Goal: Task Accomplishment & Management: Manage account settings

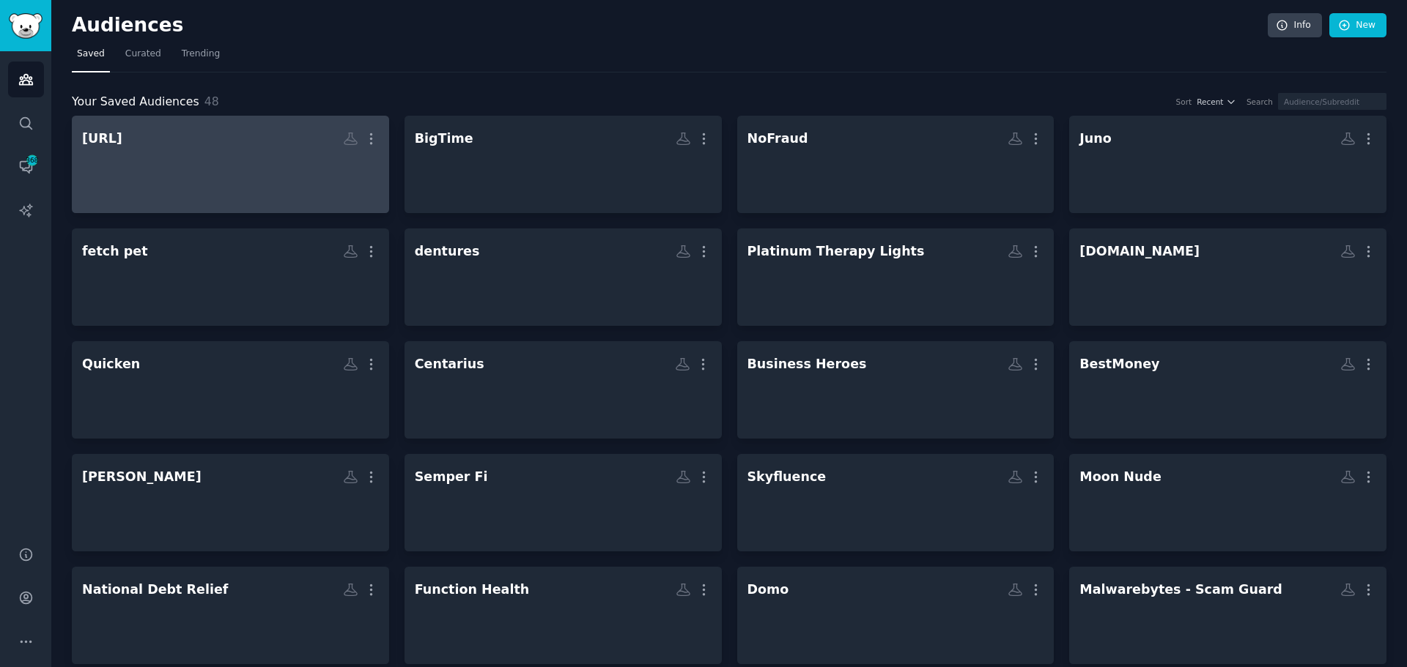
click at [226, 166] on div at bounding box center [230, 177] width 297 height 51
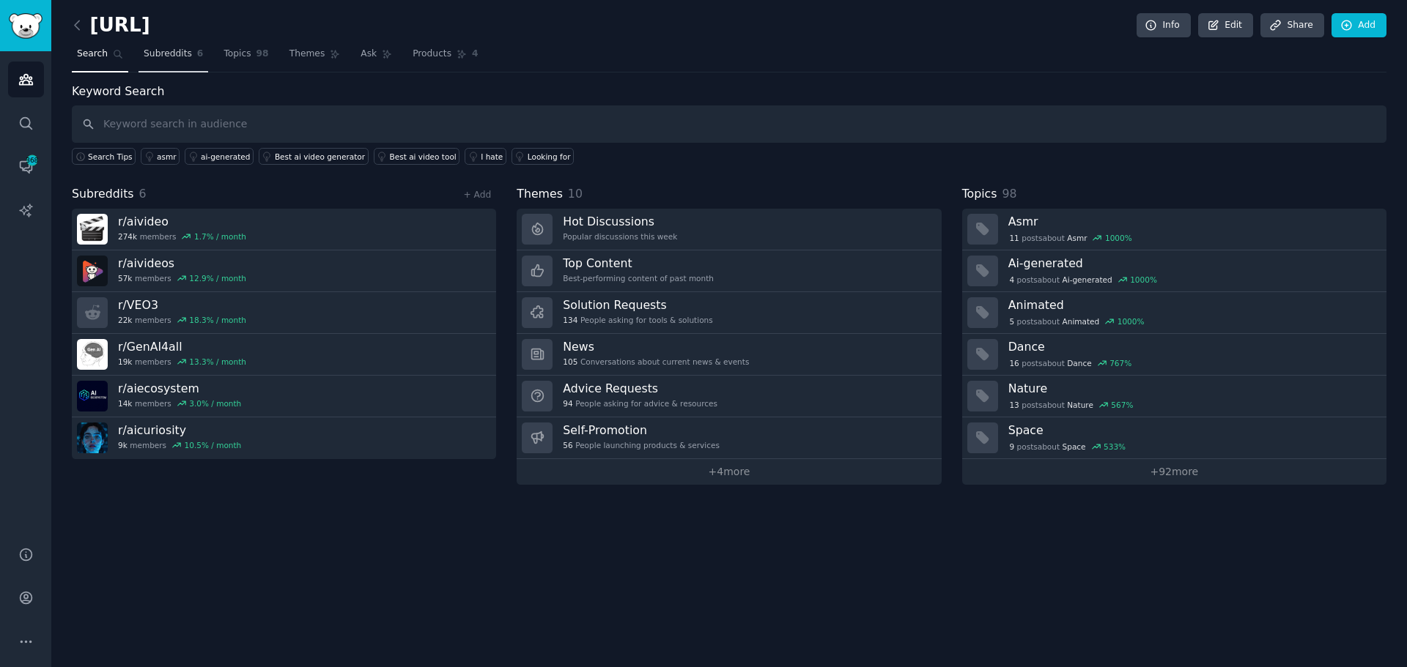
click at [169, 71] on link "Subreddits 6" at bounding box center [173, 57] width 70 height 30
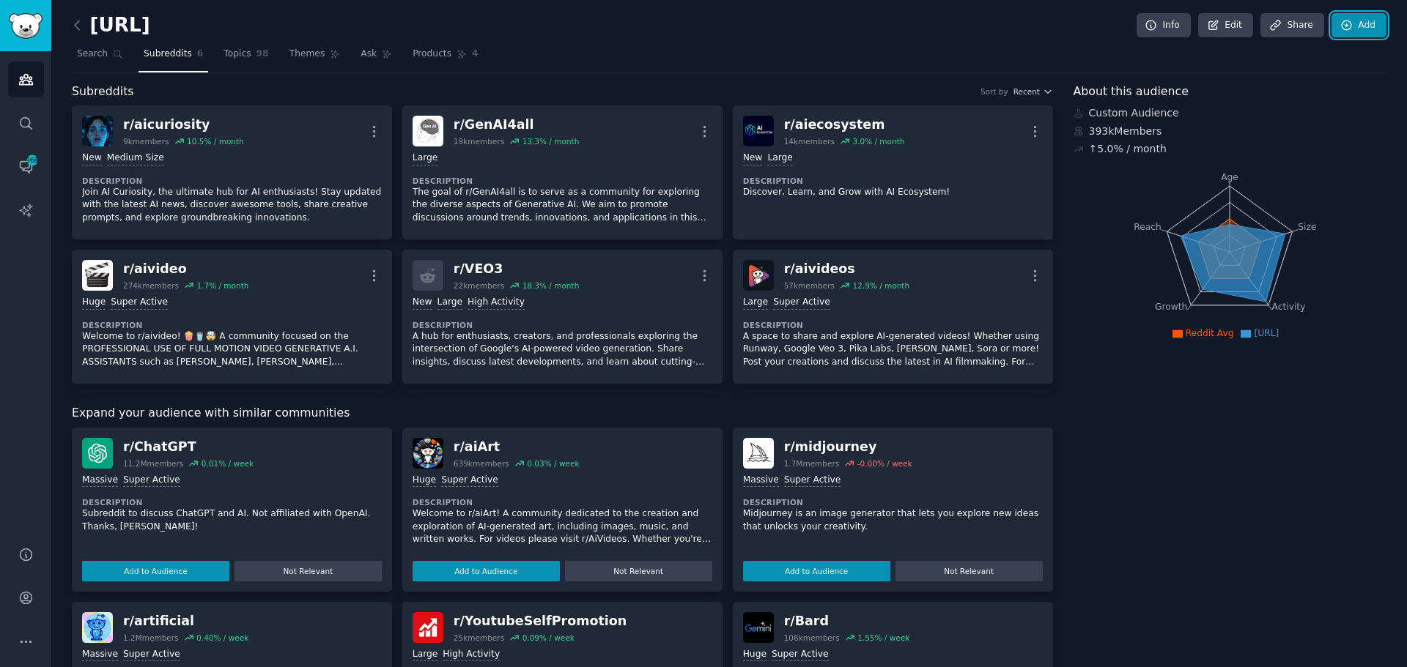
click at [1348, 23] on icon at bounding box center [1347, 26] width 10 height 10
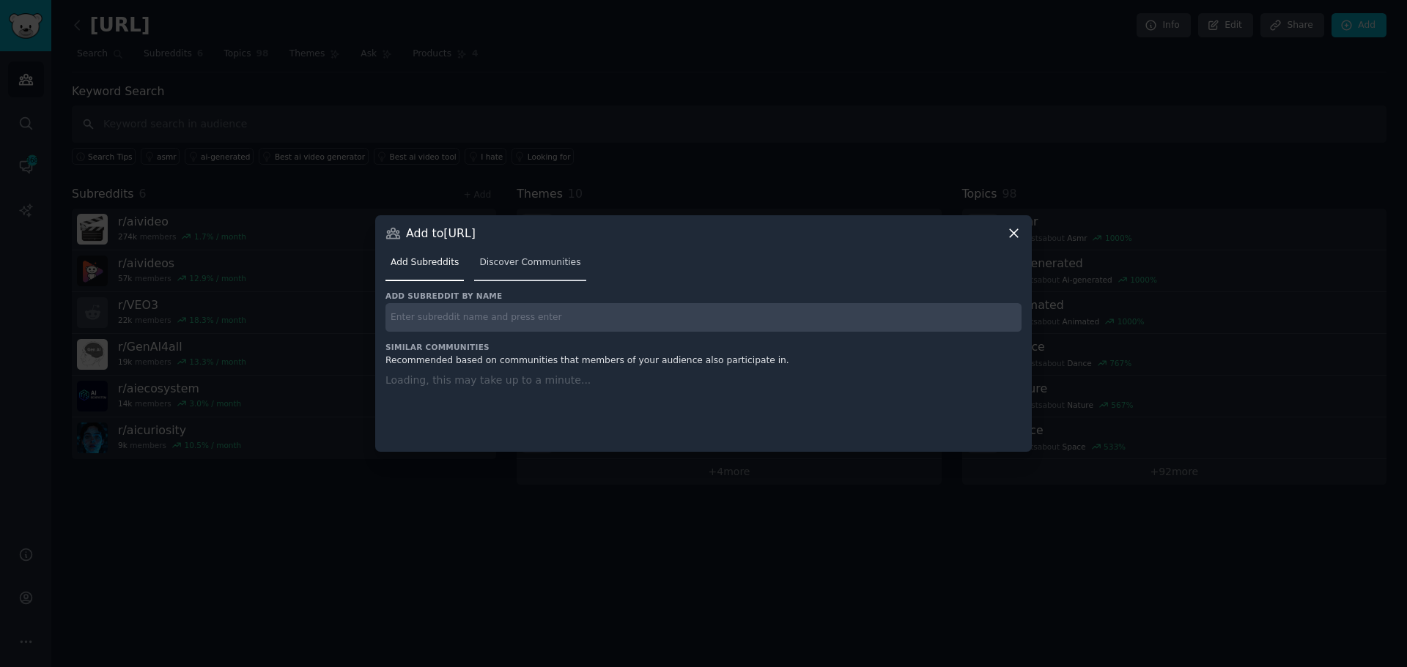
click at [512, 254] on link "Discover Communities" at bounding box center [529, 266] width 111 height 30
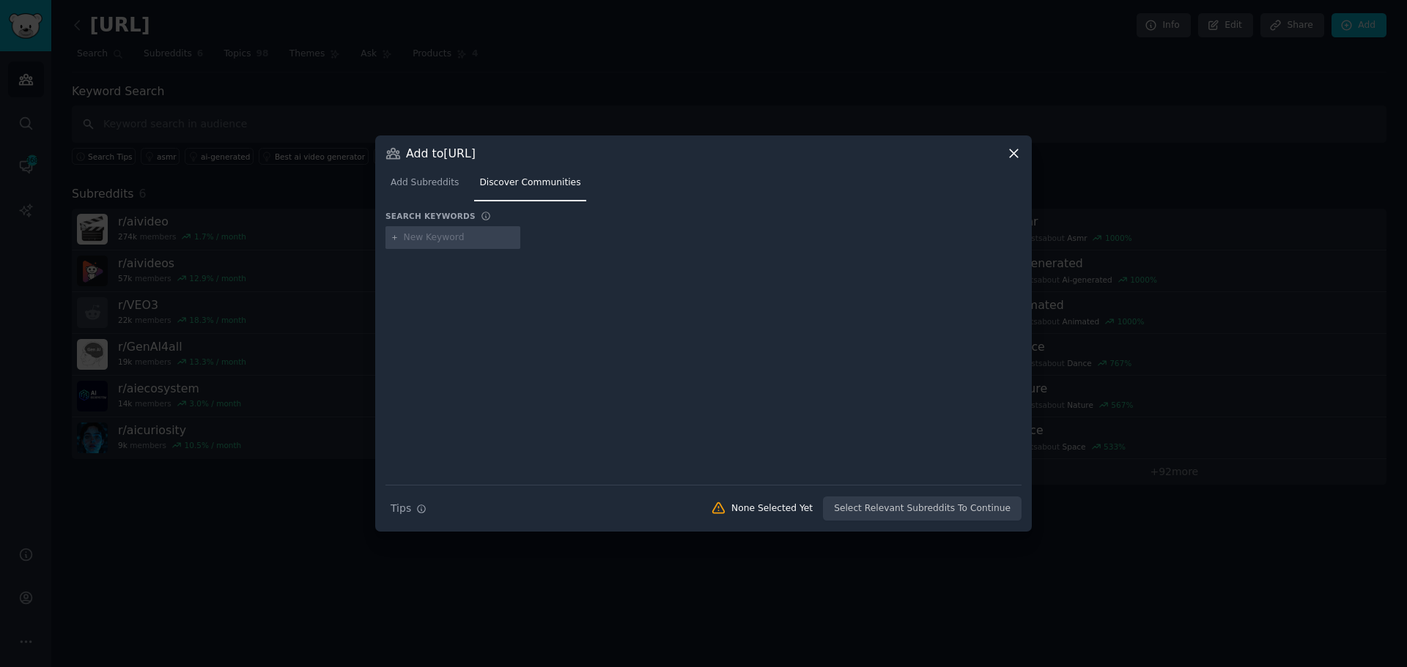
click at [465, 242] on input "text" at bounding box center [459, 238] width 111 height 13
type input "stable diffusion"
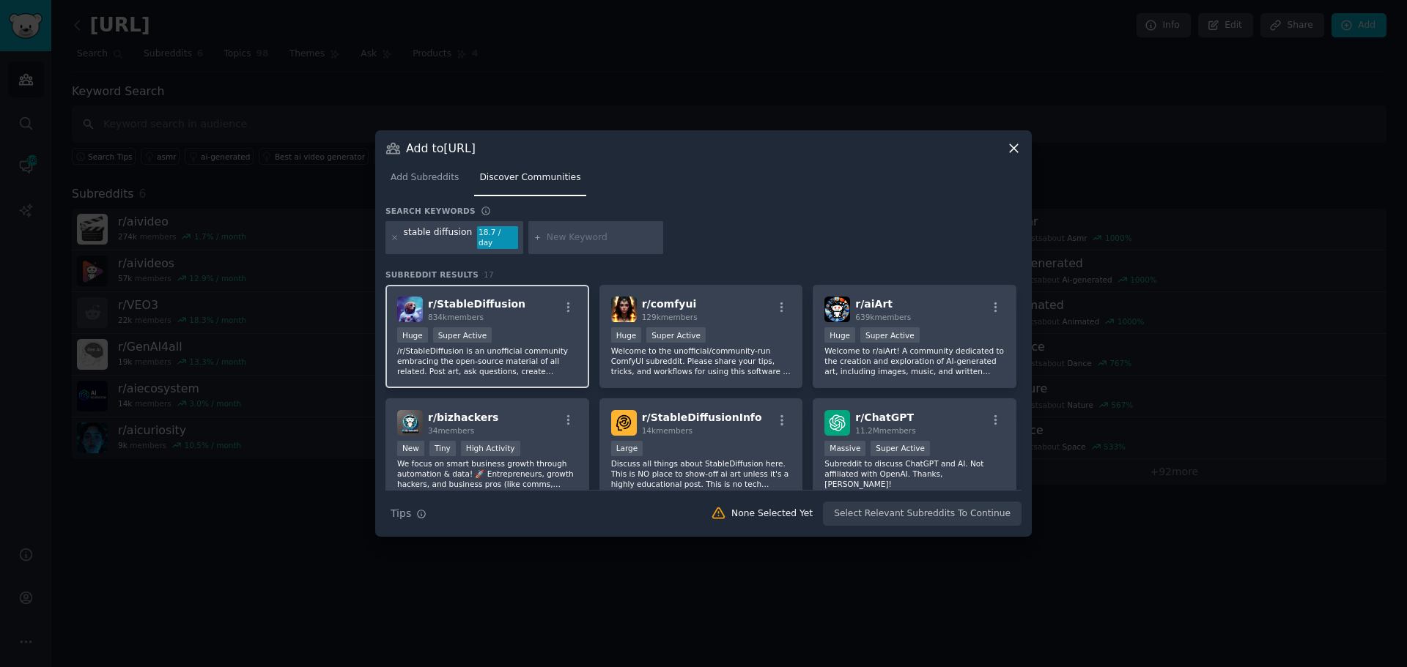
click at [541, 314] on div "r/ StableDiffusion 834k members" at bounding box center [487, 310] width 180 height 26
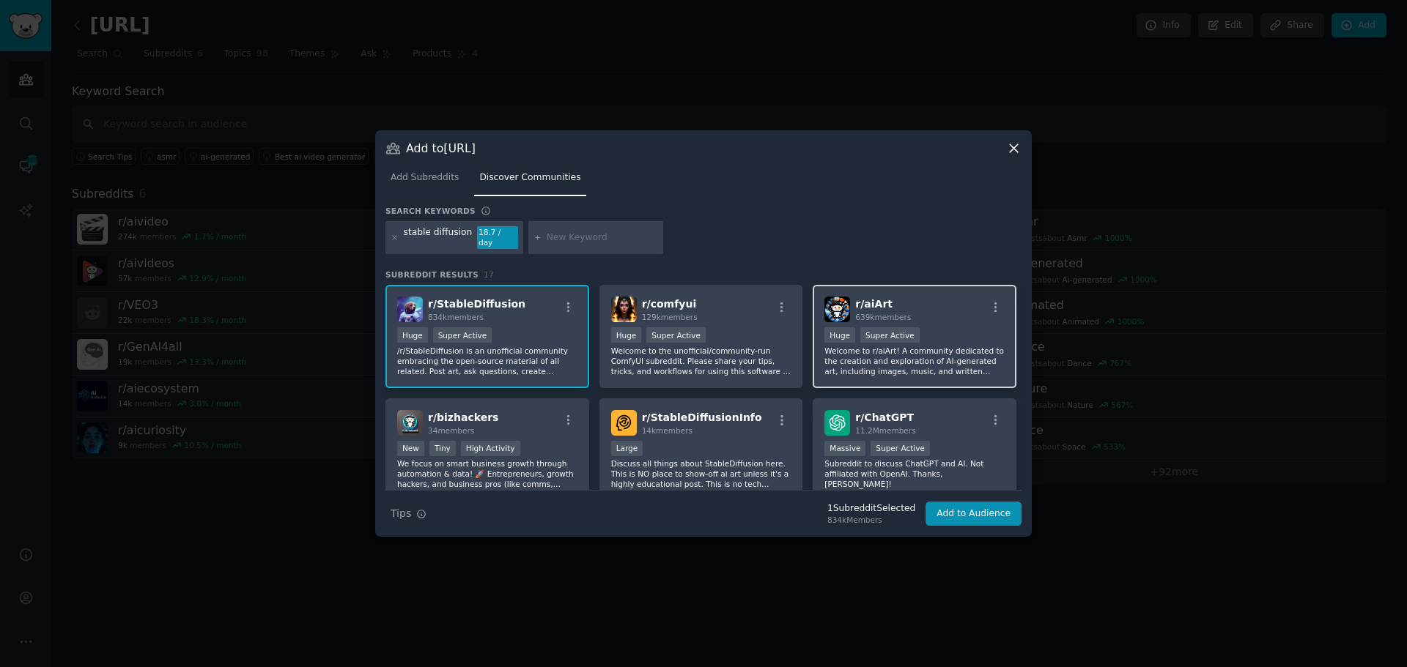
click at [928, 306] on div "r/ aiArt 639k members" at bounding box center [914, 310] width 180 height 26
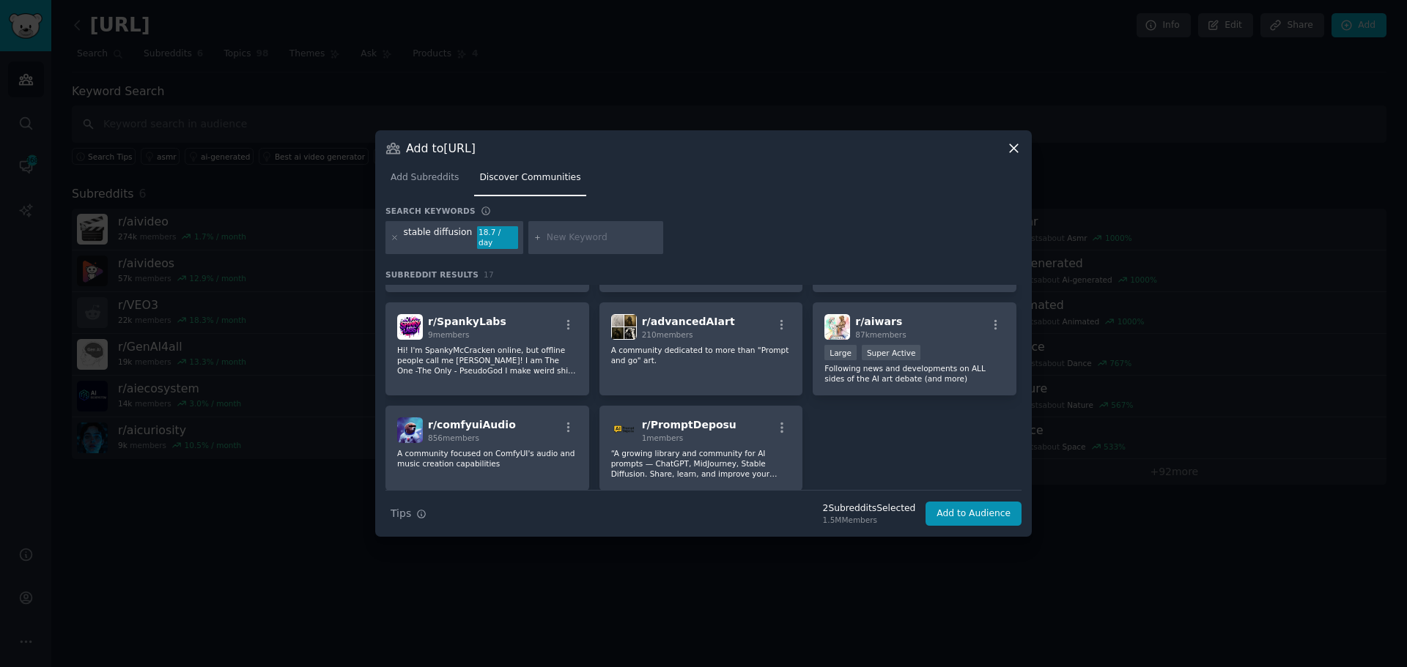
scroll to position [440, 0]
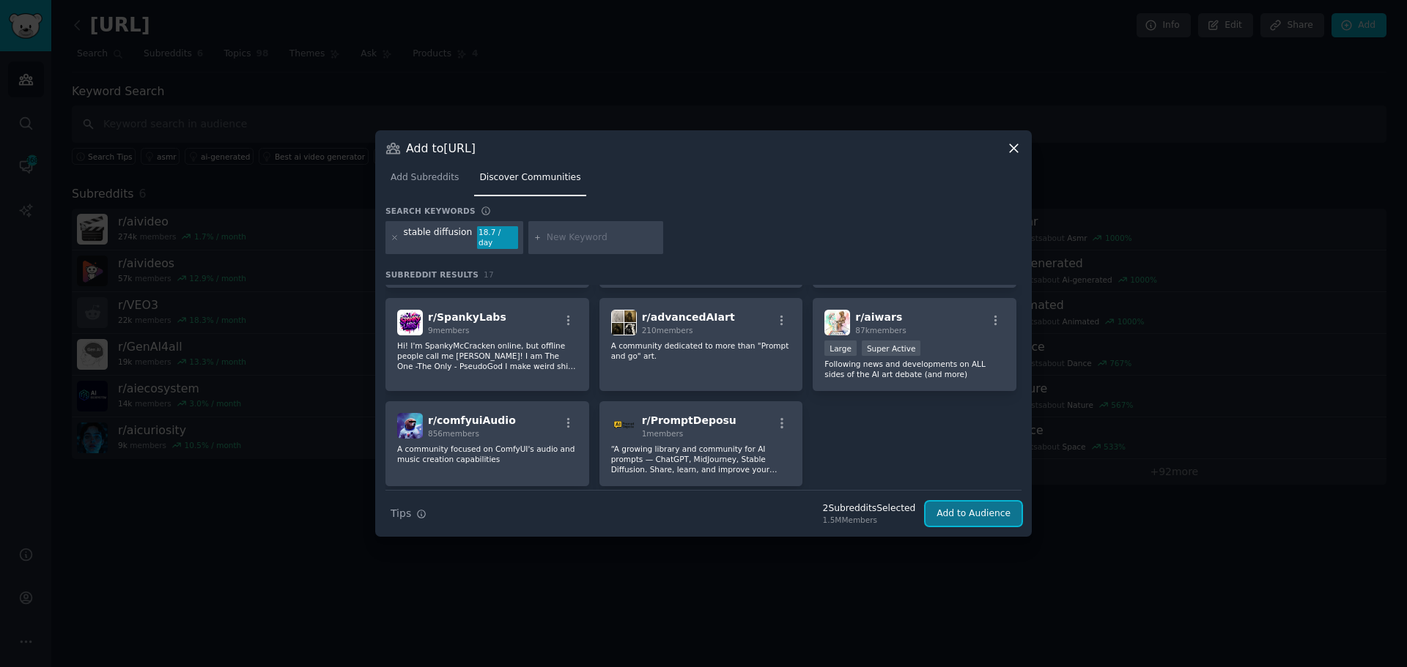
click at [984, 502] on button "Add to Audience" at bounding box center [973, 514] width 96 height 25
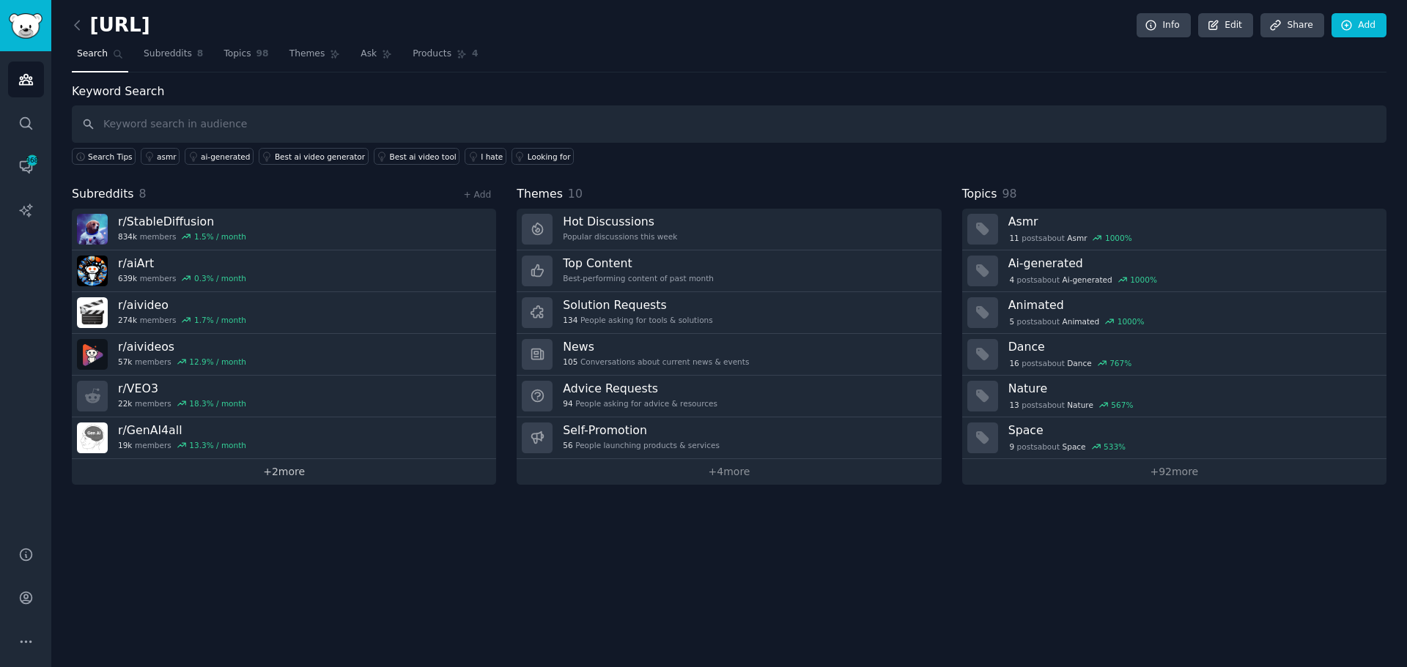
click at [301, 467] on link "+ 2 more" at bounding box center [284, 472] width 424 height 26
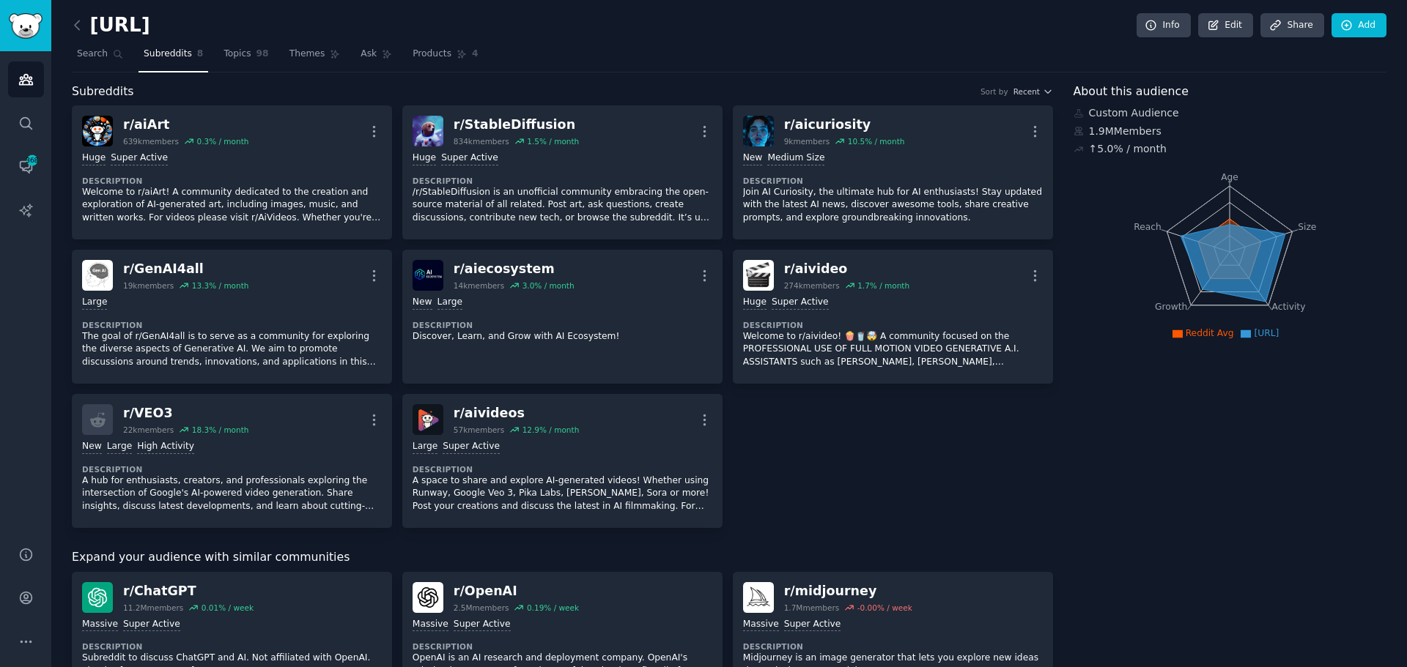
click at [964, 482] on div "r/ aiArt 639k members 0.3 % / month More Huge Super Active Description Welcome …" at bounding box center [562, 317] width 981 height 423
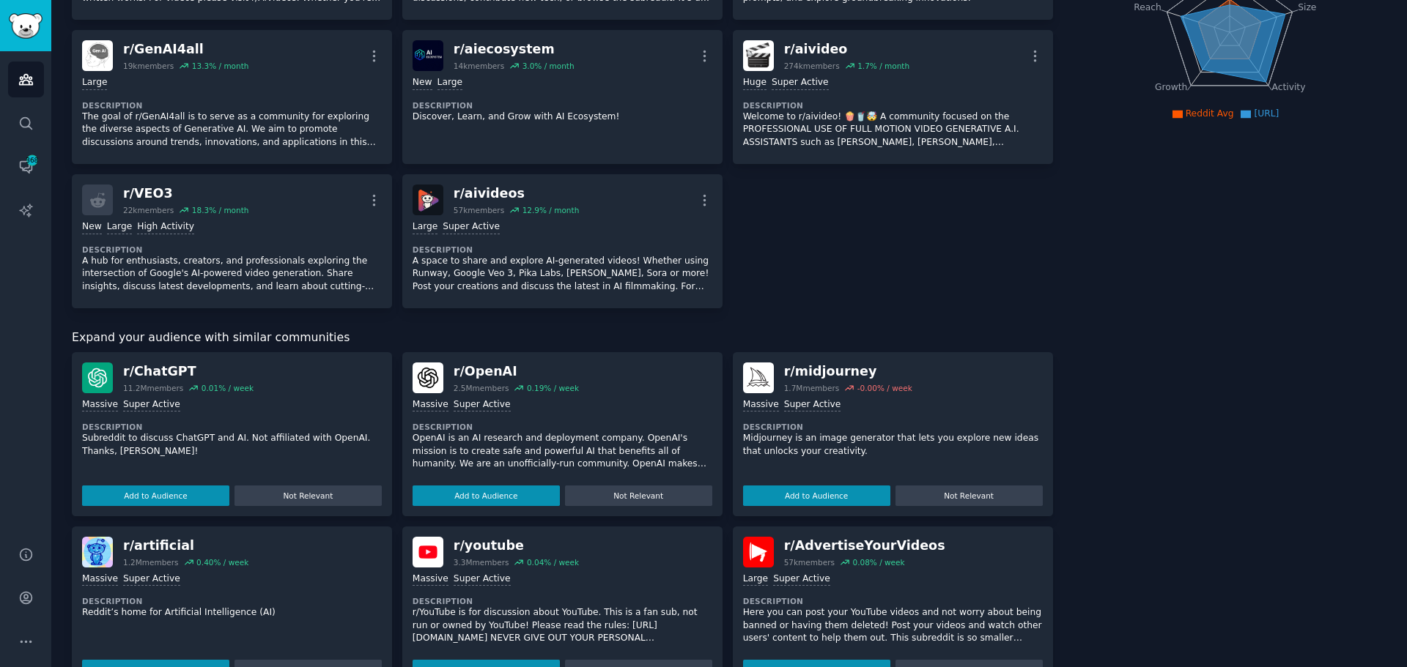
scroll to position [440, 0]
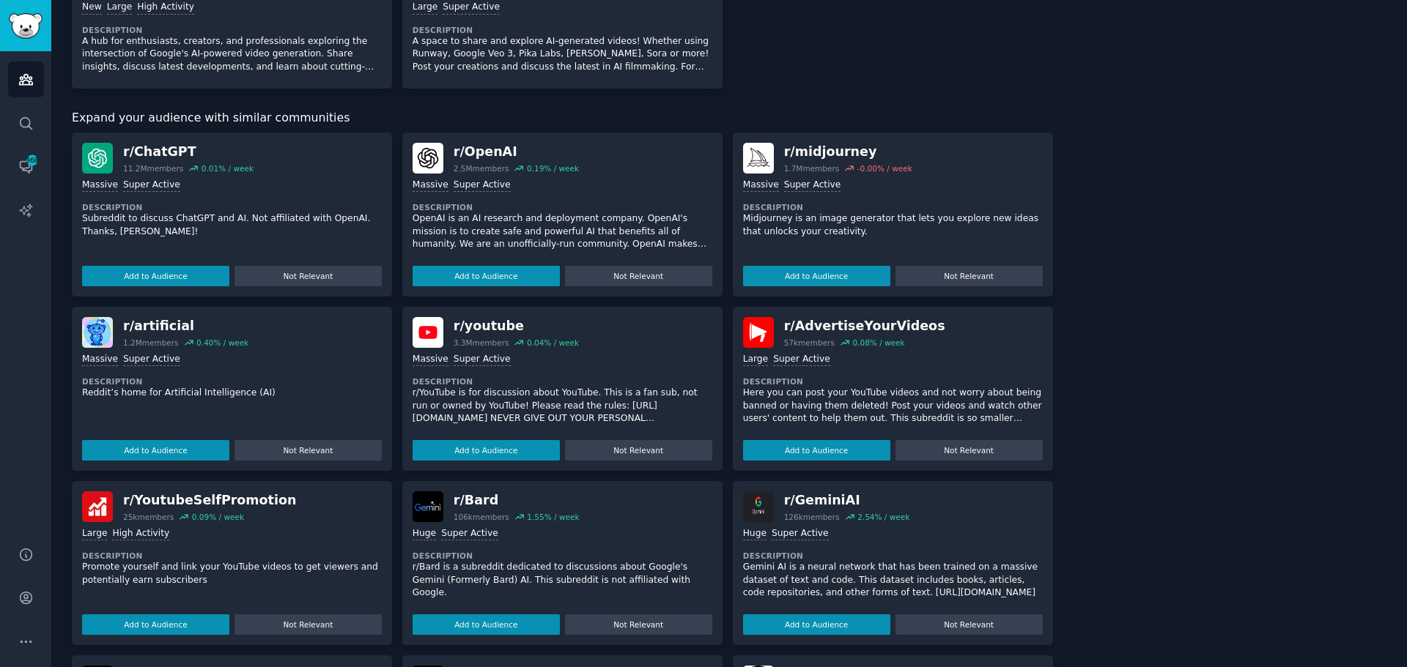
click at [1142, 484] on div "About this audience Custom Audience 1.9M Members ↑ 5.0 % / month Age Size Activ…" at bounding box center [1230, 231] width 314 height 1177
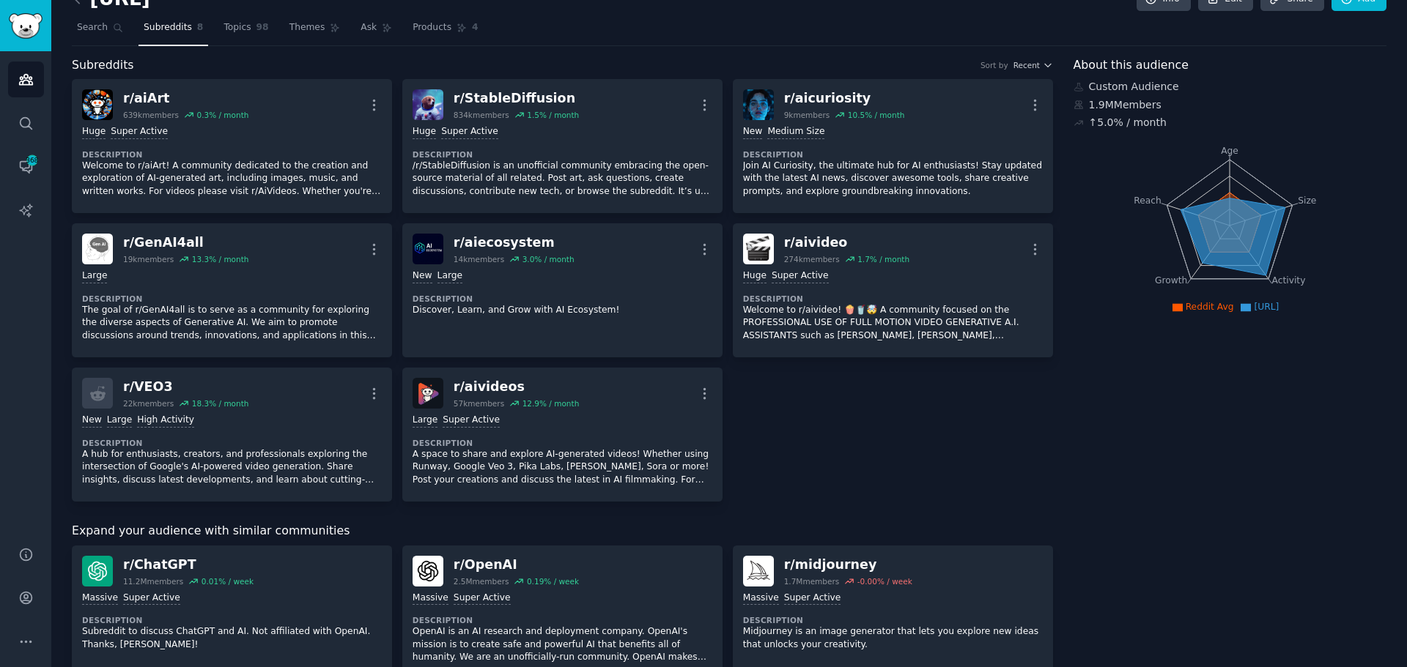
scroll to position [0, 0]
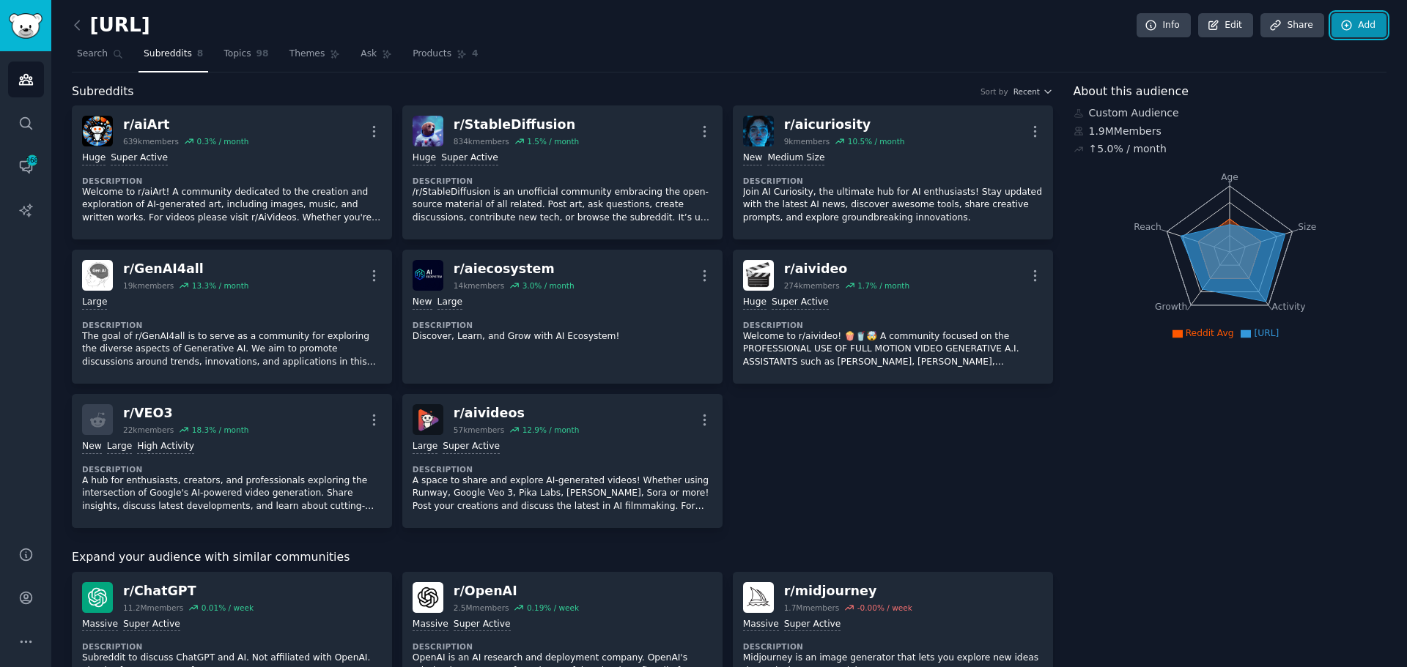
click at [1352, 34] on link "Add" at bounding box center [1358, 25] width 55 height 25
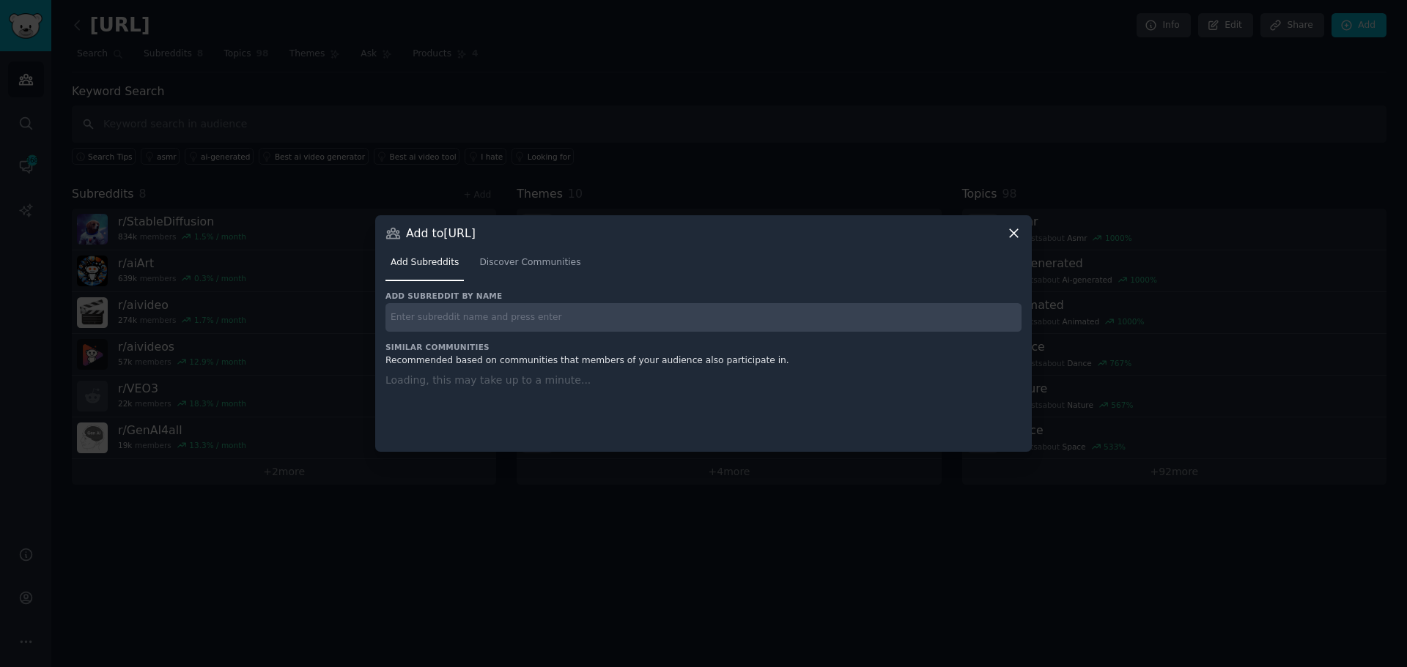
click at [553, 251] on div "Add Subreddits Discover Communities" at bounding box center [703, 266] width 636 height 50
click at [553, 264] on span "Discover Communities" at bounding box center [529, 262] width 101 height 13
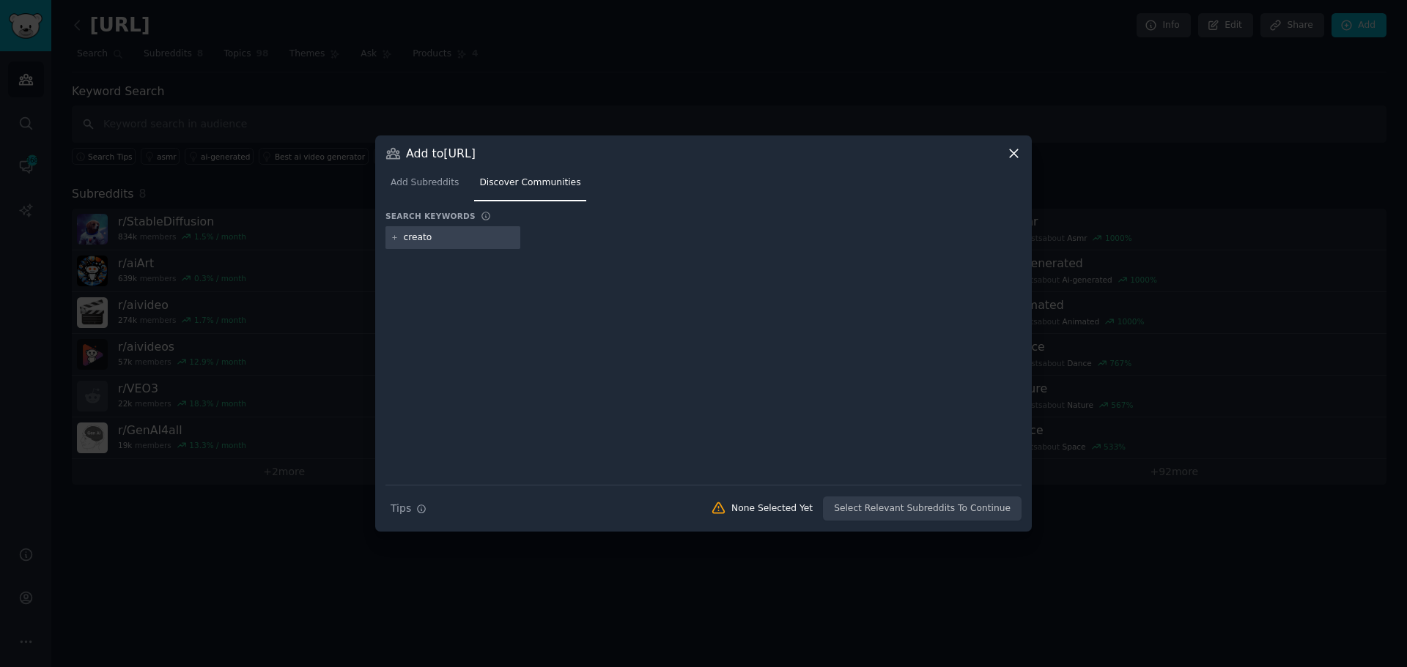
type input "creator"
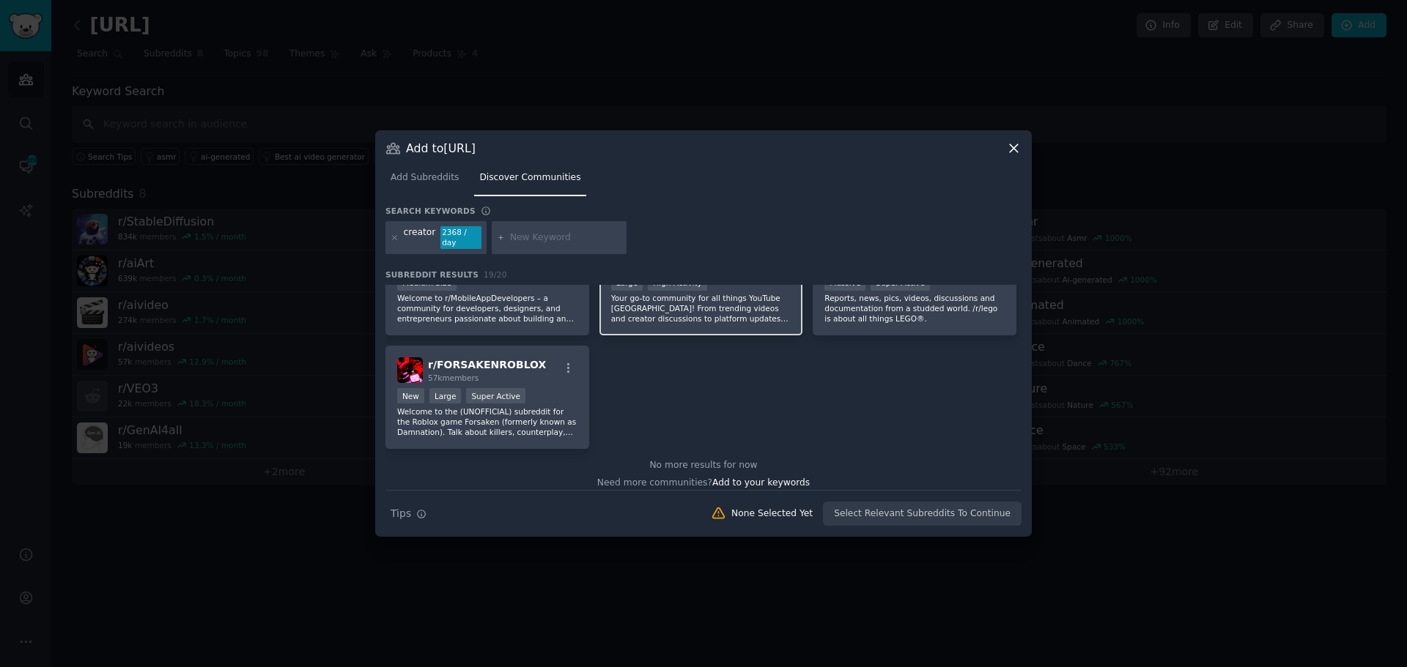
scroll to position [629, 0]
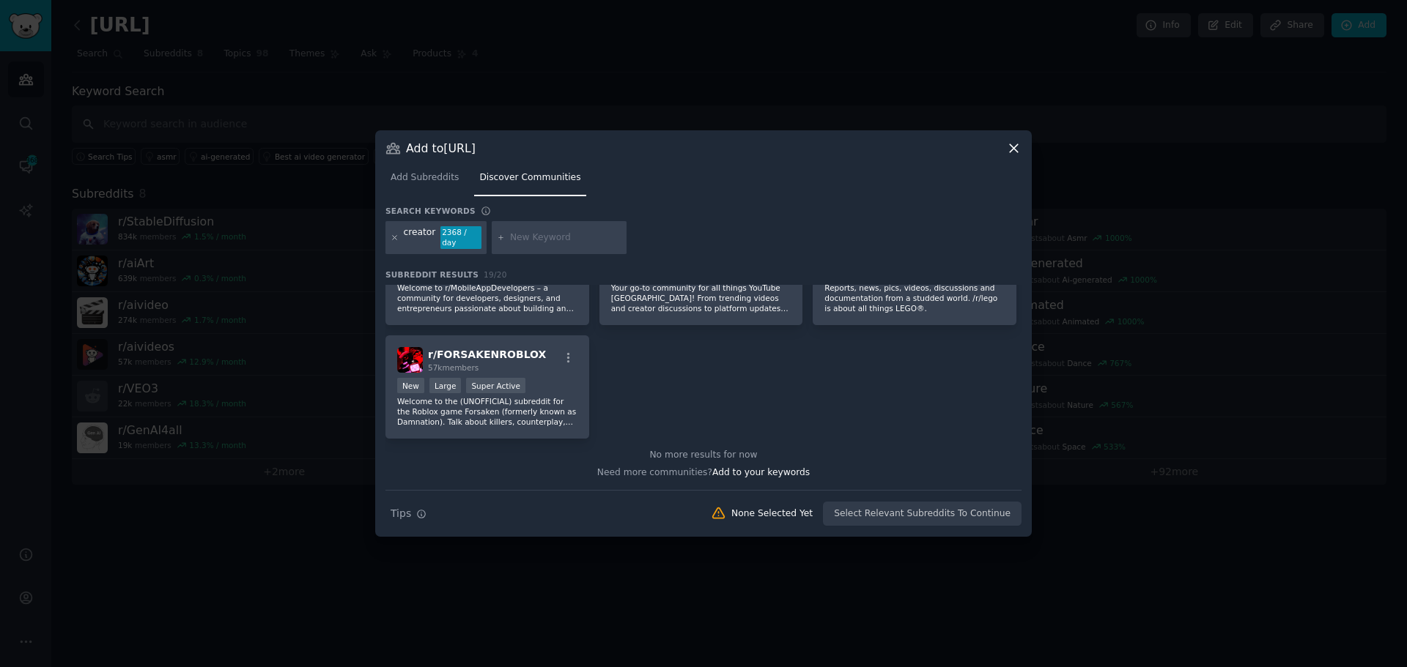
click at [392, 240] on icon at bounding box center [395, 238] width 8 height 8
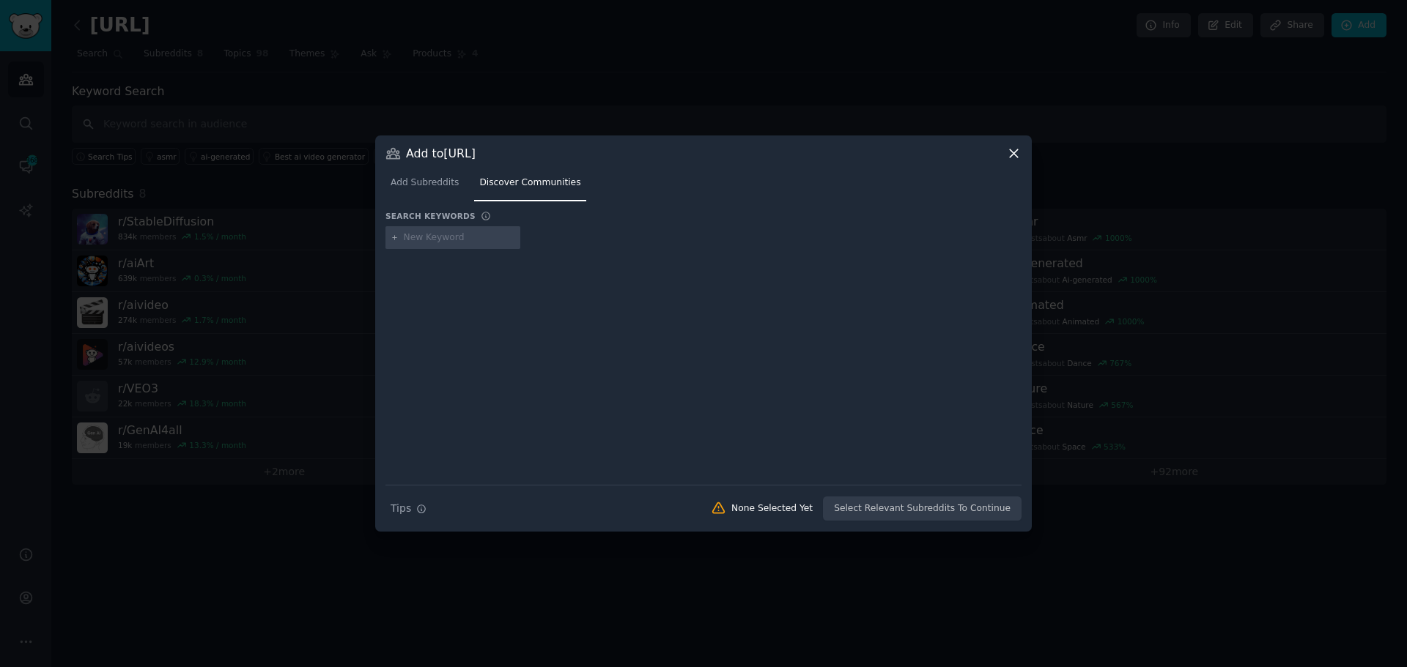
click at [1022, 149] on div "Add to [URL] Add Subreddits Discover Communities Search keywords Search Tips Ti…" at bounding box center [703, 334] width 657 height 396
click at [1011, 154] on icon at bounding box center [1013, 153] width 15 height 15
